Goal: Transaction & Acquisition: Purchase product/service

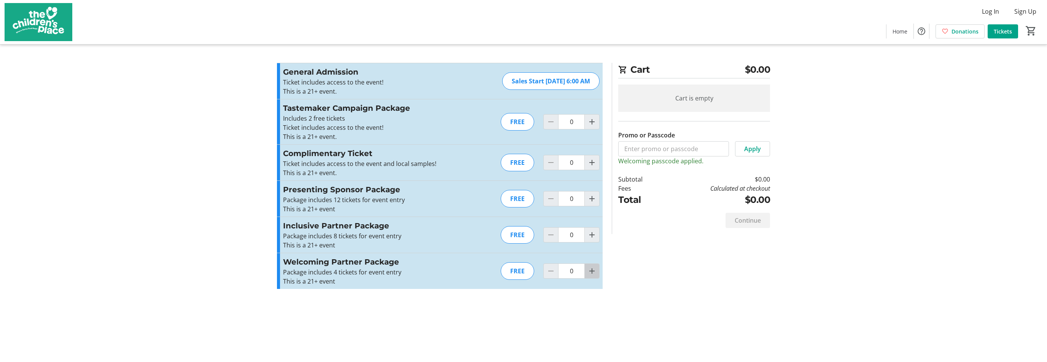
click at [594, 271] on mat-icon "Increment by one" at bounding box center [592, 270] width 9 height 9
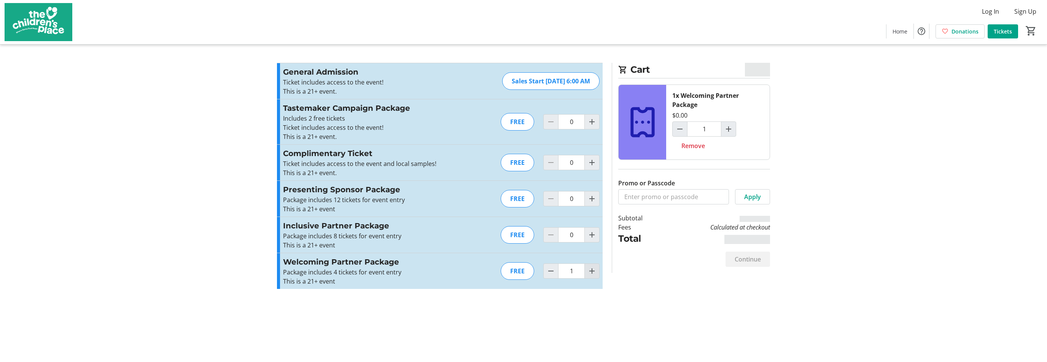
click at [594, 271] on mat-icon "Increment by one" at bounding box center [592, 270] width 9 height 9
type input "2"
click at [546, 271] on mat-icon "Decrement by one" at bounding box center [550, 270] width 9 height 9
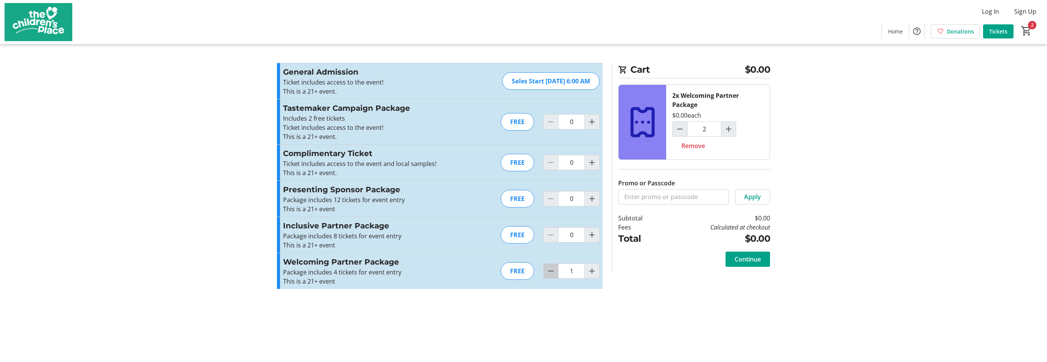
type input "0"
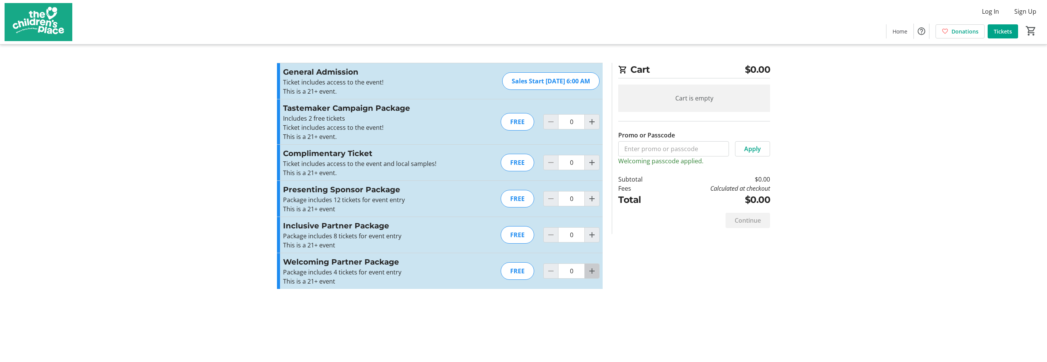
click at [589, 271] on mat-icon "Increment by one" at bounding box center [592, 270] width 9 height 9
type input "1"
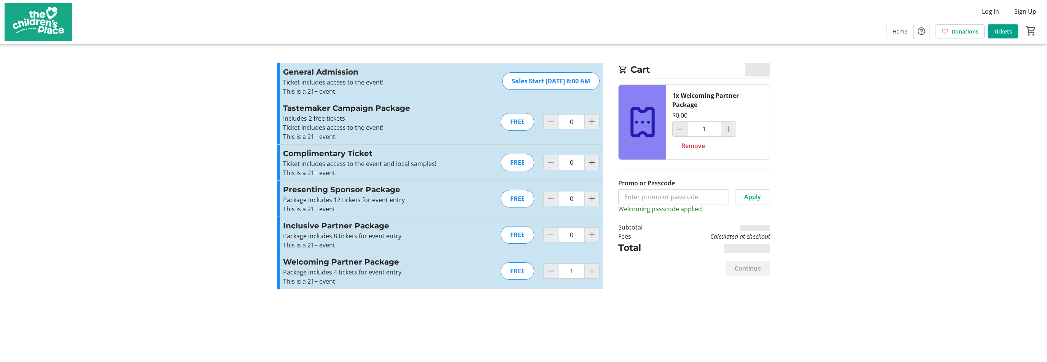
click at [593, 271] on div at bounding box center [592, 270] width 15 height 15
